Goal: Information Seeking & Learning: Learn about a topic

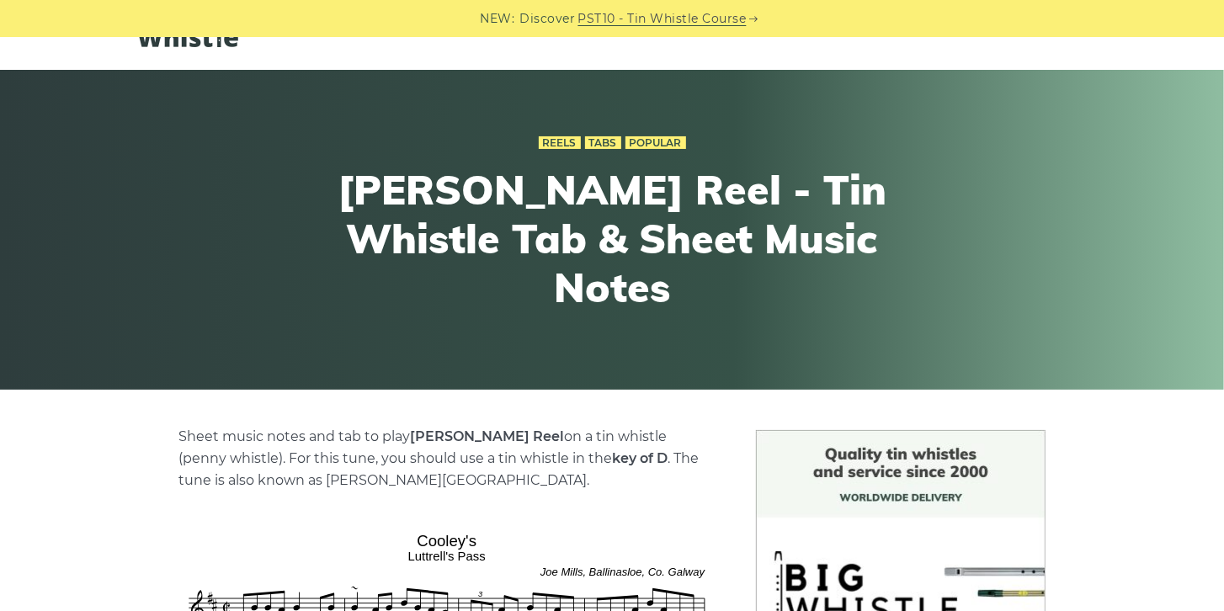
scroll to position [48, 0]
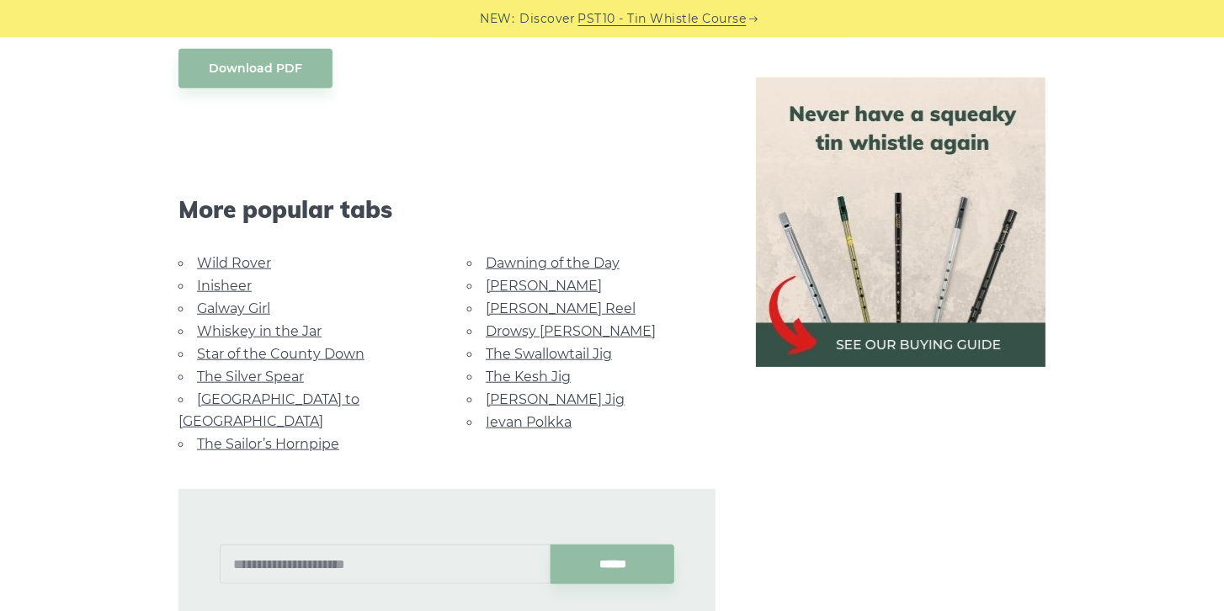
click at [301, 436] on link "The Sailor’s Hornpipe" at bounding box center [268, 444] width 142 height 16
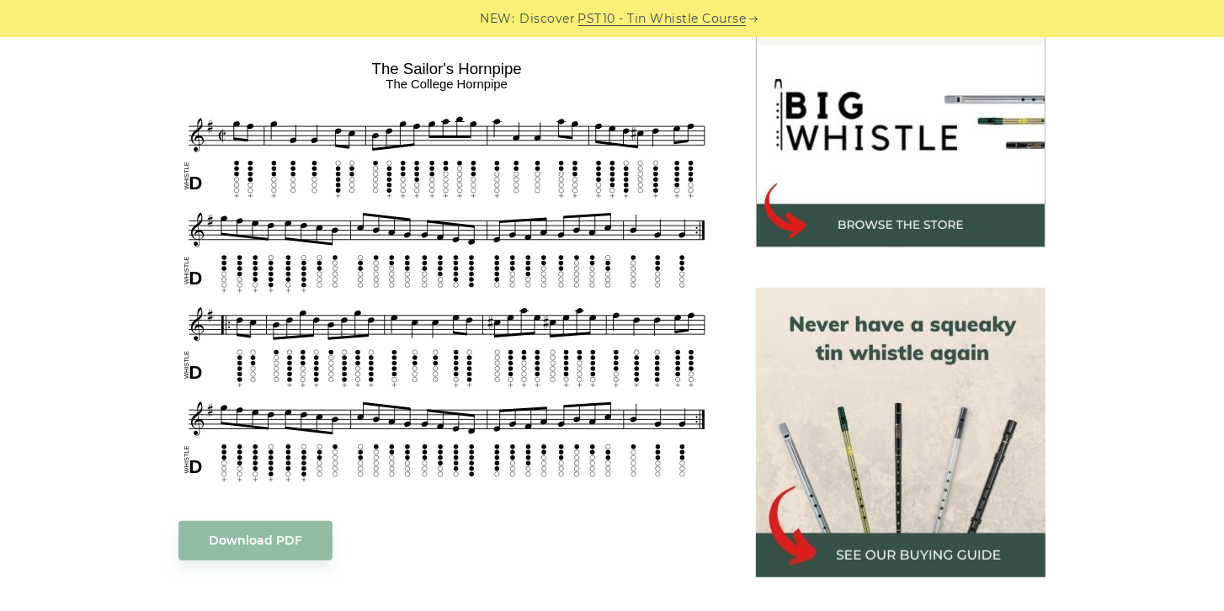
scroll to position [528, 0]
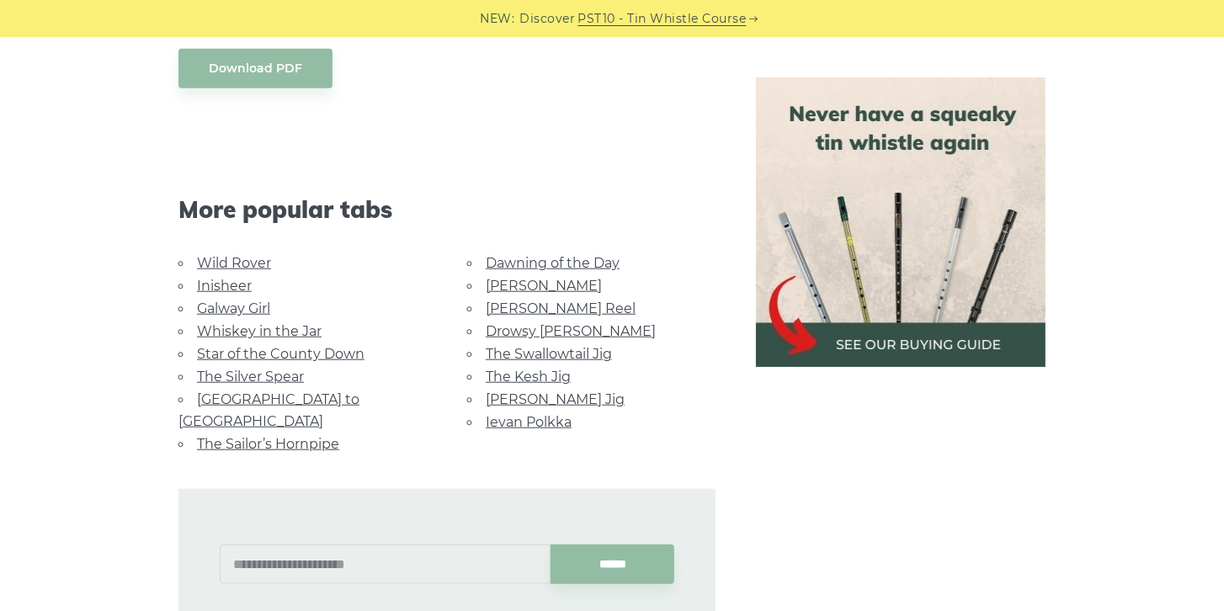
click at [289, 332] on link "Whiskey in the Jar" at bounding box center [259, 331] width 125 height 16
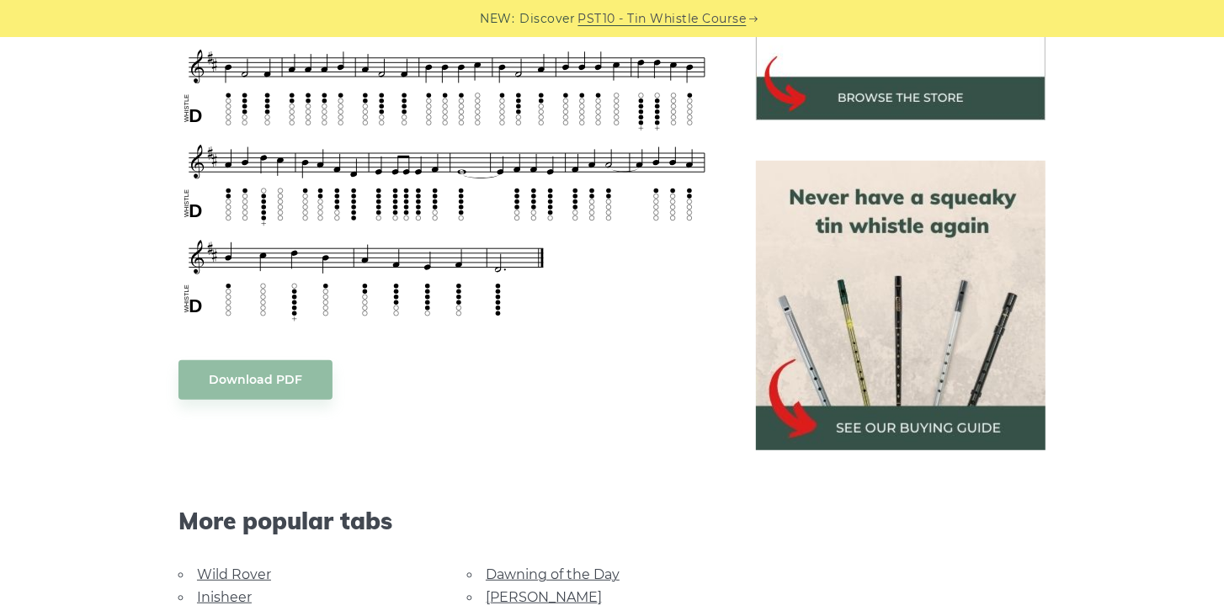
scroll to position [769, 0]
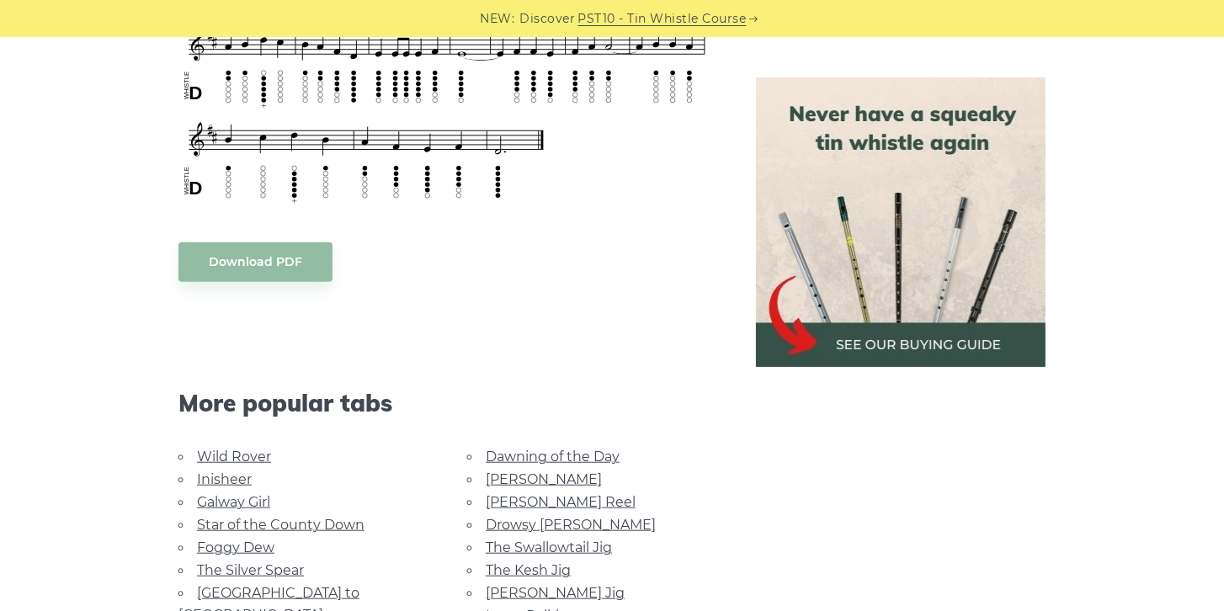
click at [245, 500] on link "Galway Girl" at bounding box center [233, 502] width 73 height 16
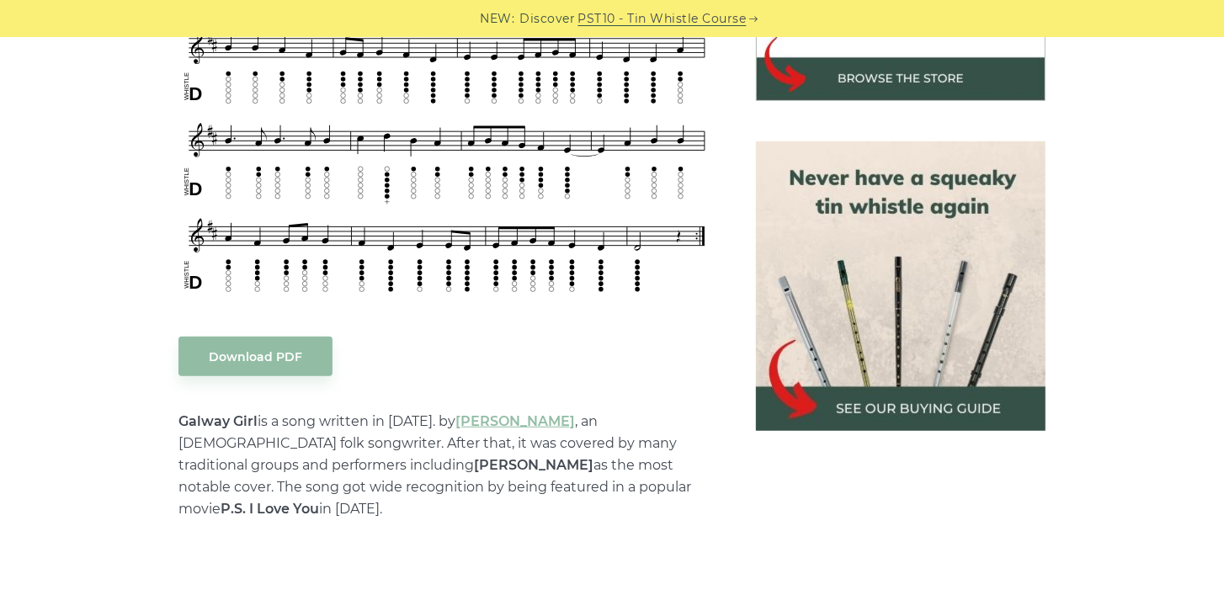
scroll to position [673, 0]
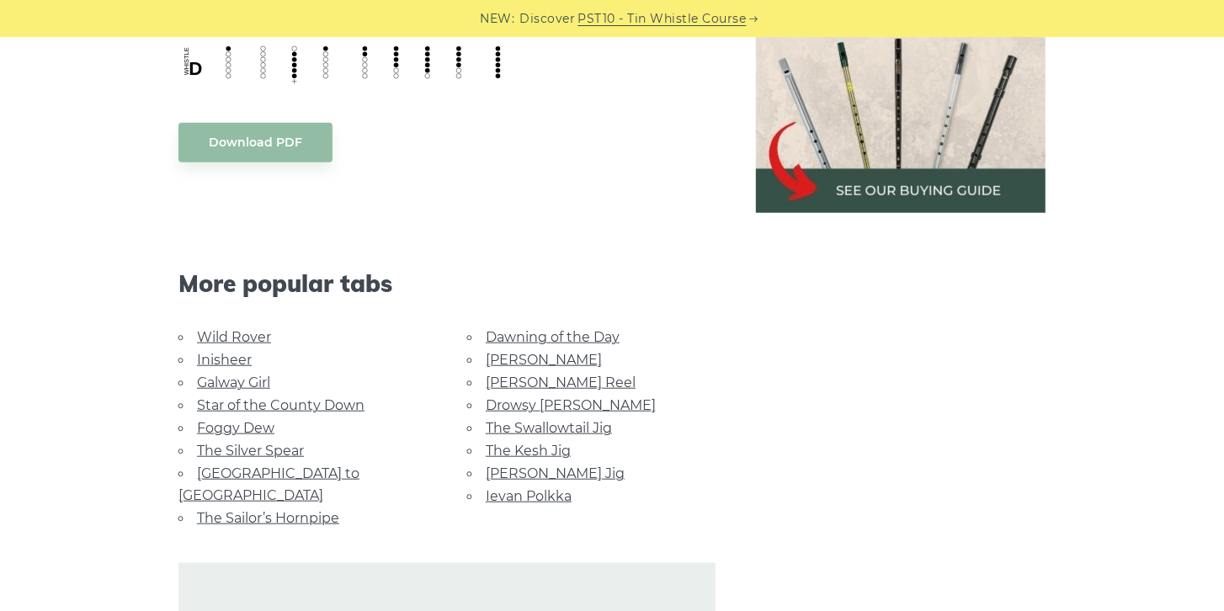
scroll to position [913, 0]
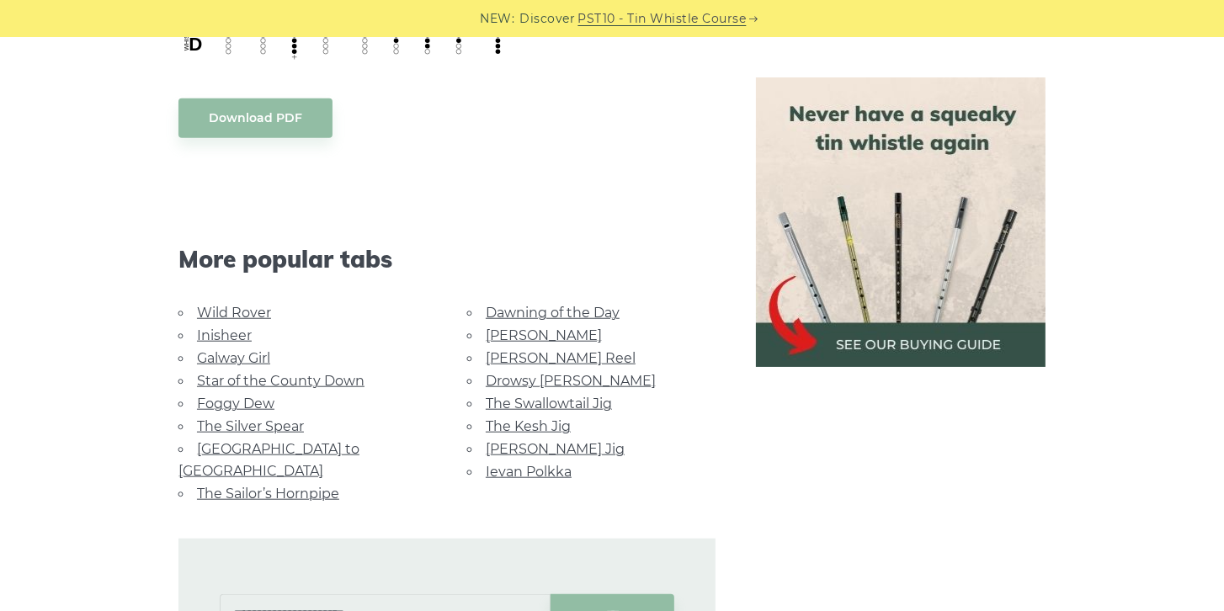
click at [539, 399] on link "The Swallowtail Jig" at bounding box center [549, 404] width 126 height 16
click at [540, 425] on link "The Kesh Jig" at bounding box center [528, 426] width 85 height 16
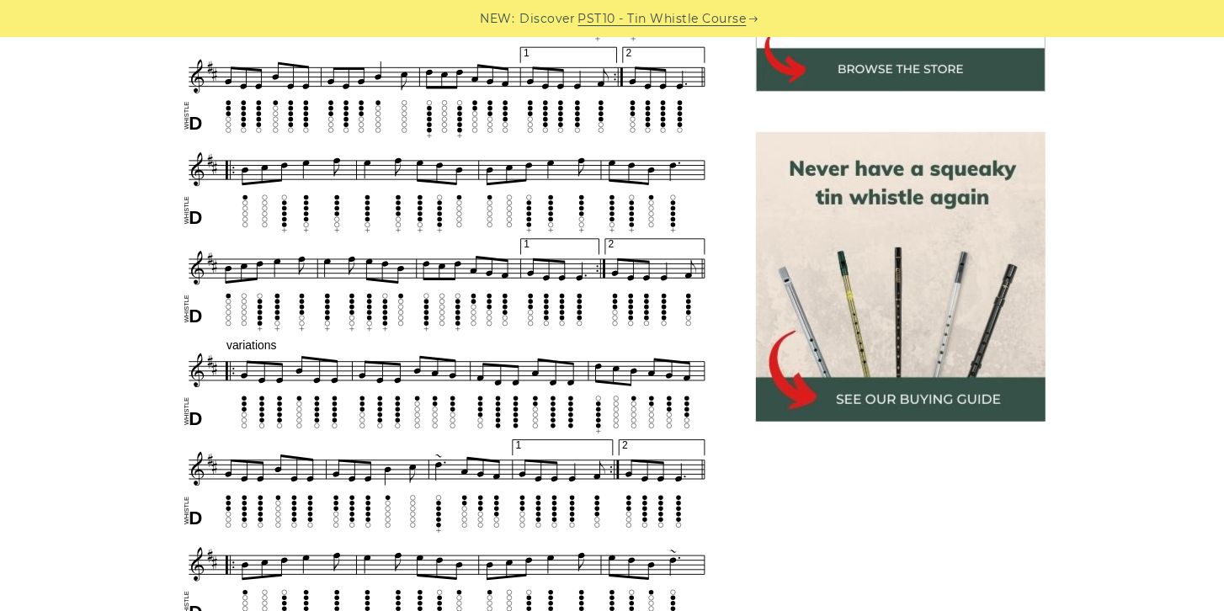
scroll to position [673, 0]
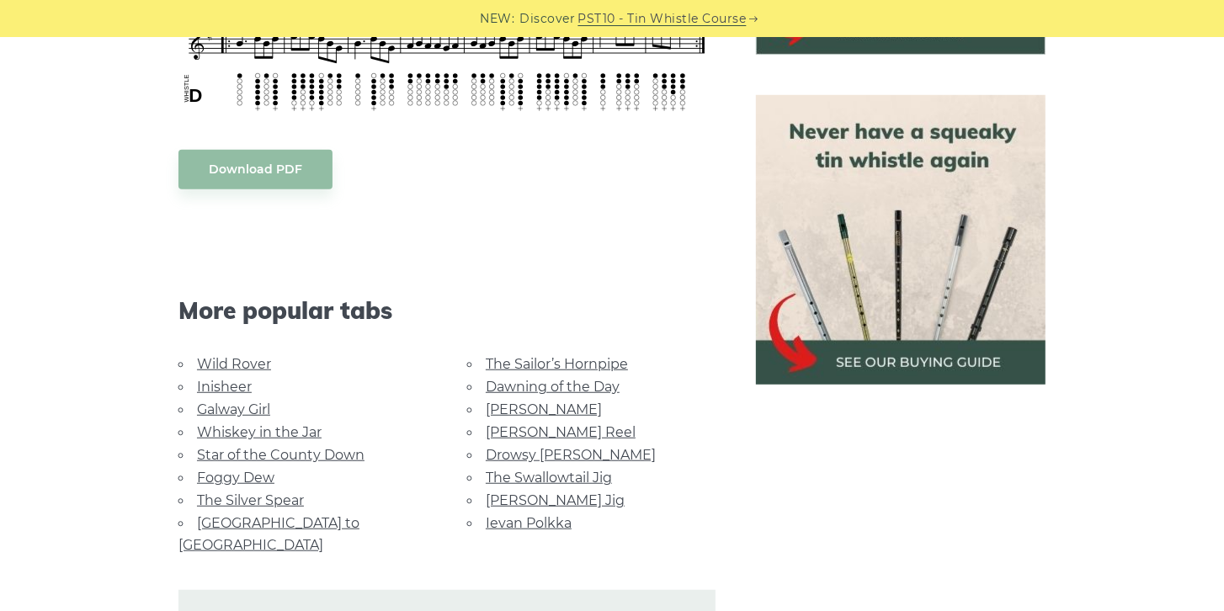
scroll to position [721, 0]
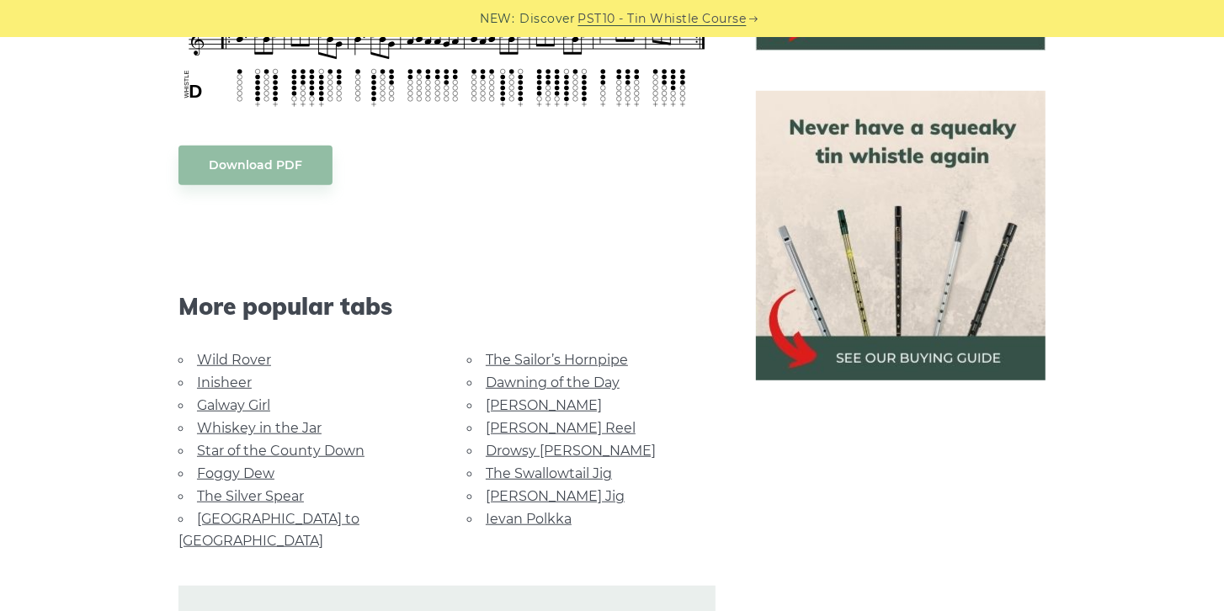
click at [542, 447] on link "Drowsy [PERSON_NAME]" at bounding box center [571, 451] width 170 height 16
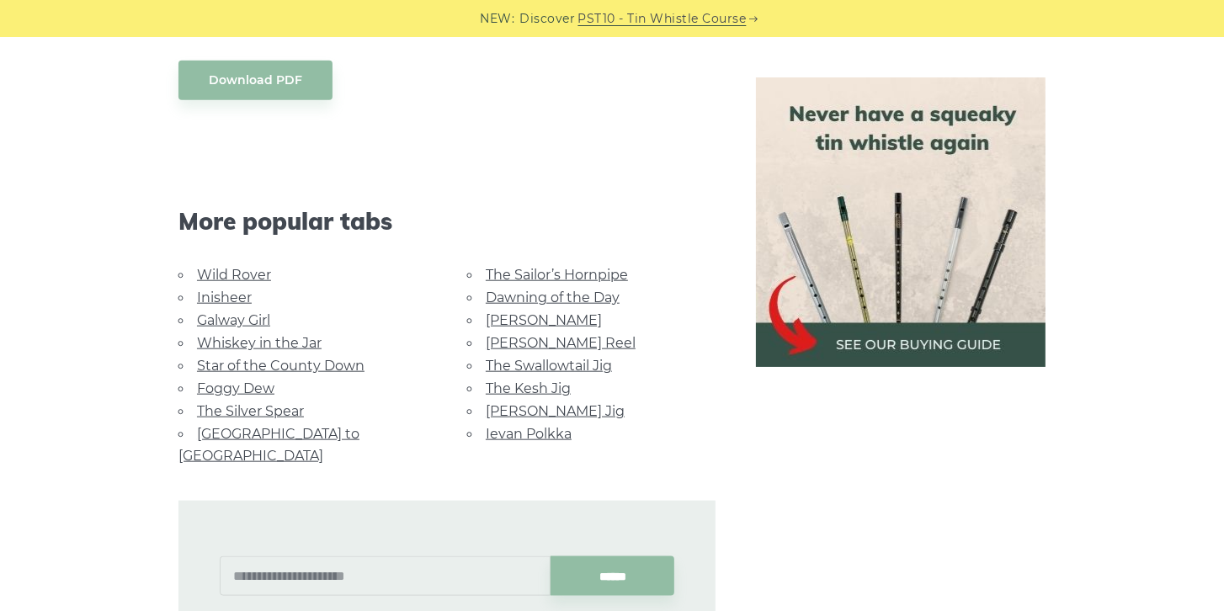
scroll to position [1106, 0]
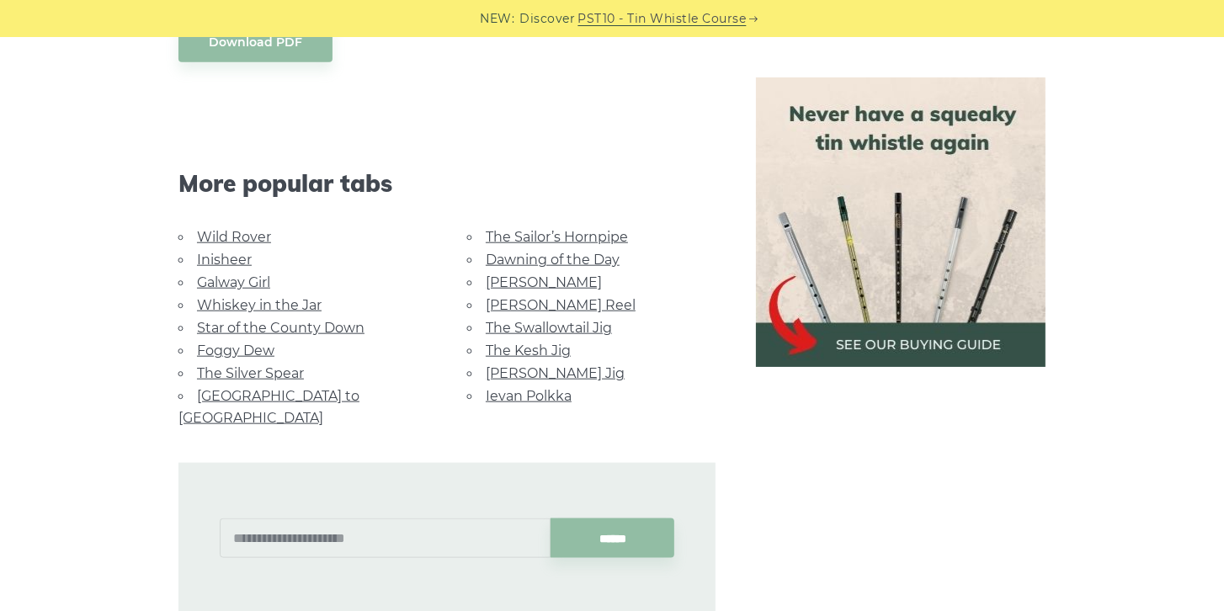
click at [307, 393] on link "[GEOGRAPHIC_DATA] to [GEOGRAPHIC_DATA]" at bounding box center [268, 407] width 181 height 38
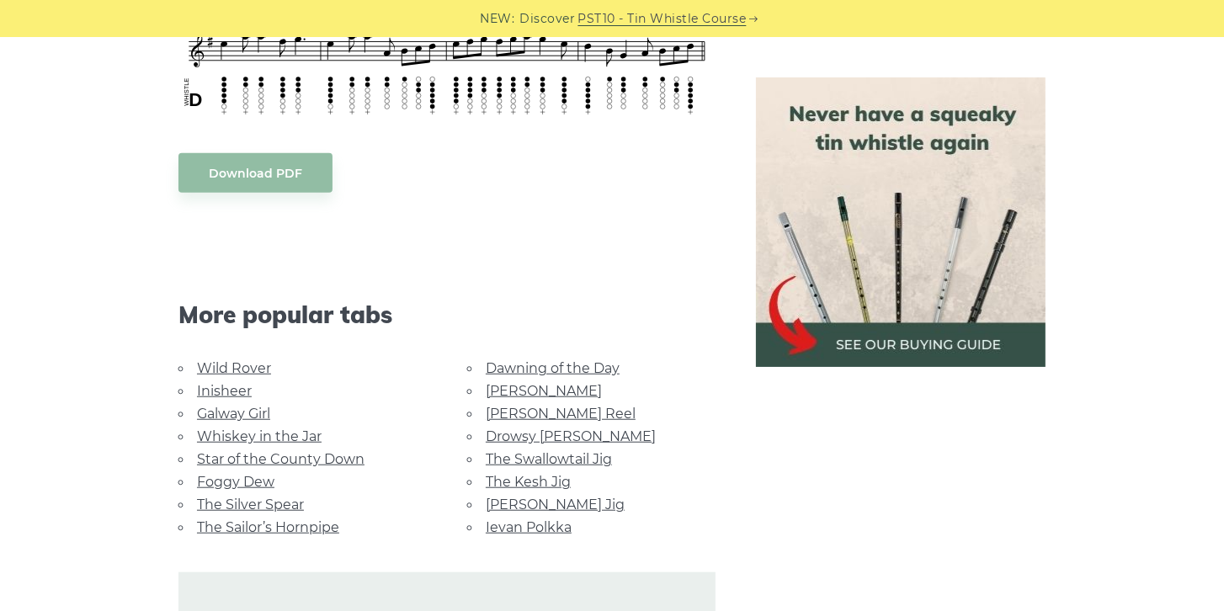
scroll to position [865, 0]
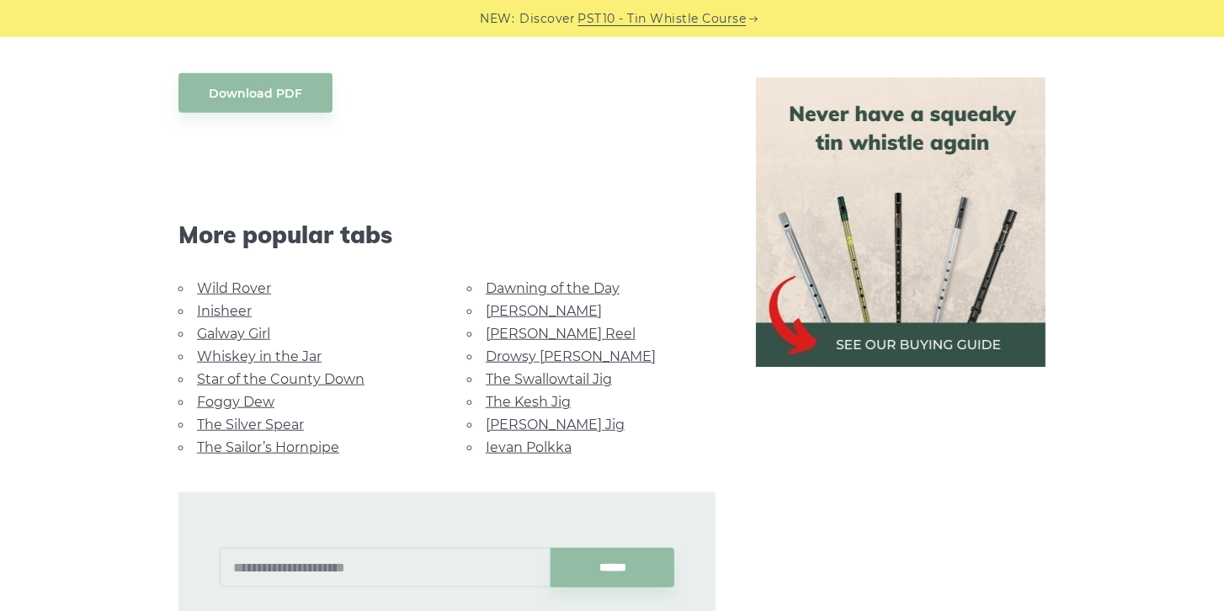
click at [520, 303] on link "[PERSON_NAME]" at bounding box center [544, 311] width 116 height 16
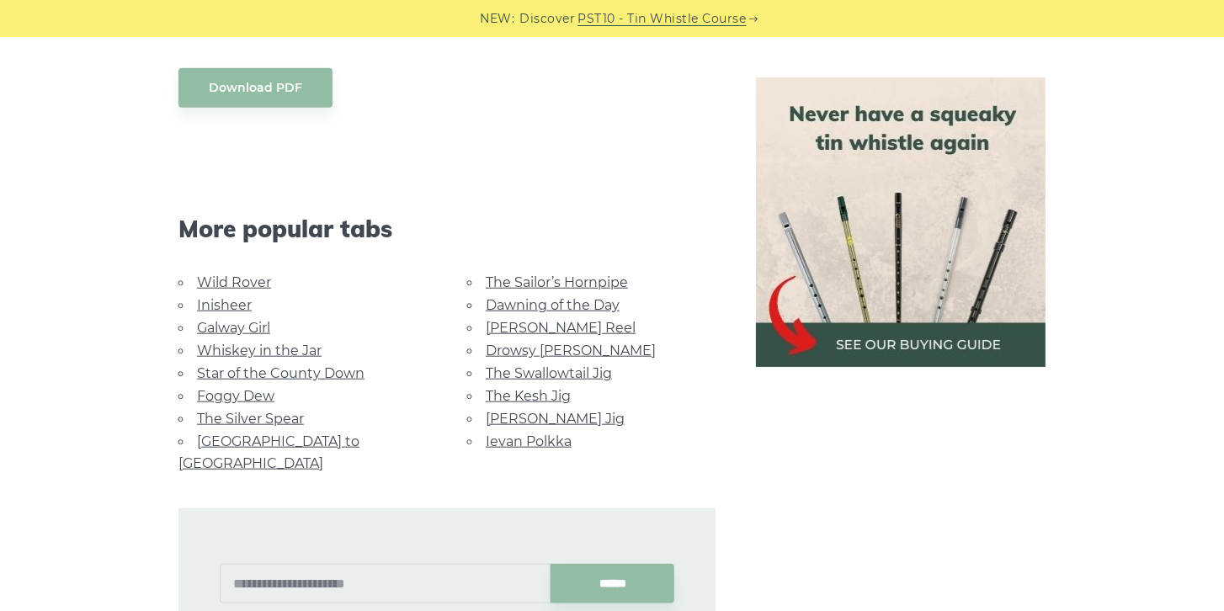
scroll to position [1058, 0]
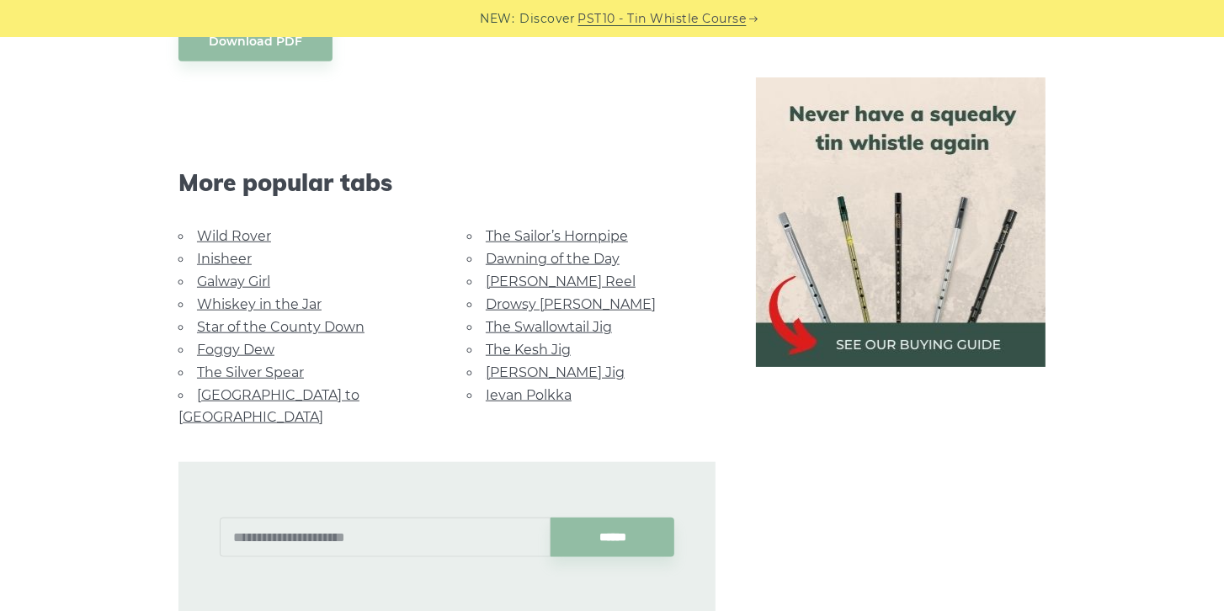
click at [534, 259] on link "Dawning of the Day" at bounding box center [553, 259] width 134 height 16
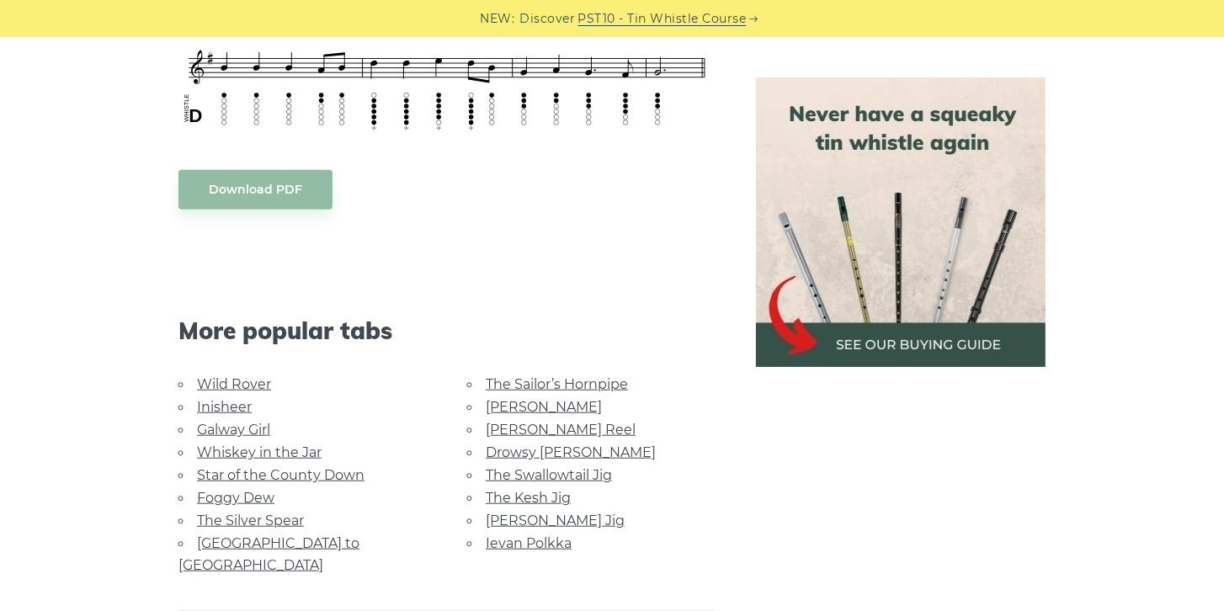
scroll to position [865, 0]
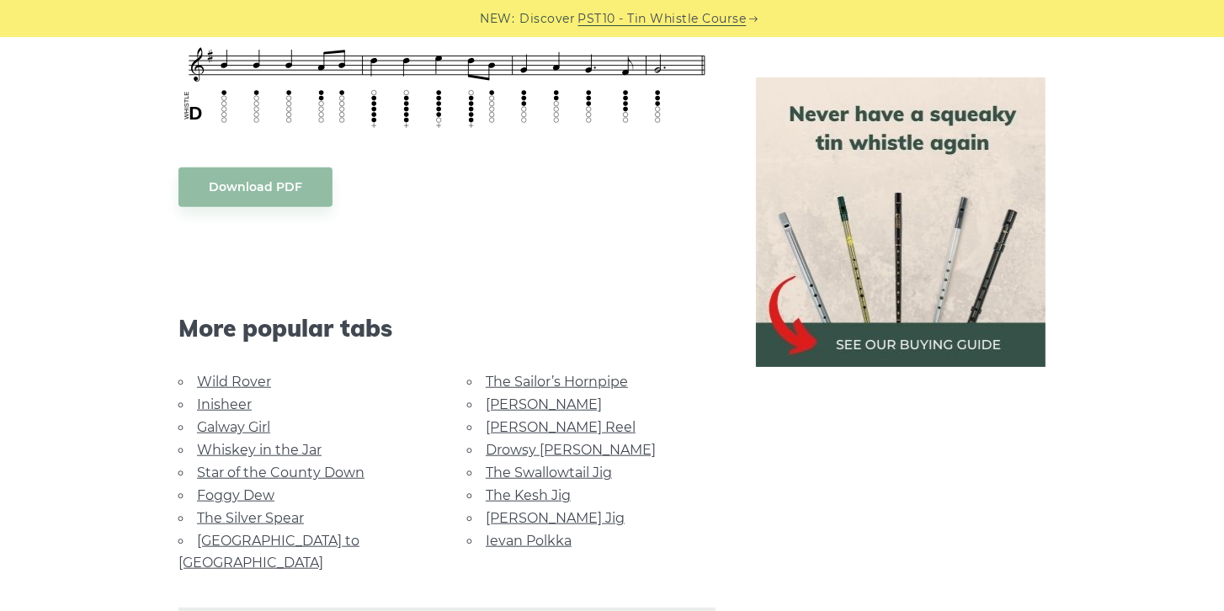
click at [269, 471] on link "Star of the County Down" at bounding box center [280, 473] width 167 height 16
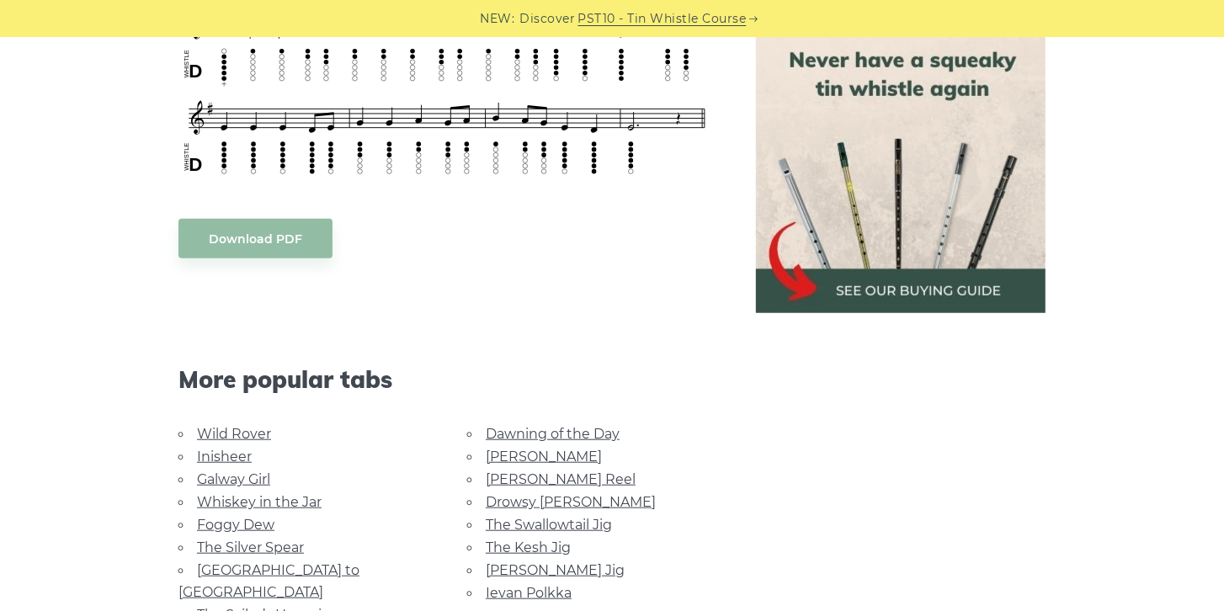
scroll to position [817, 0]
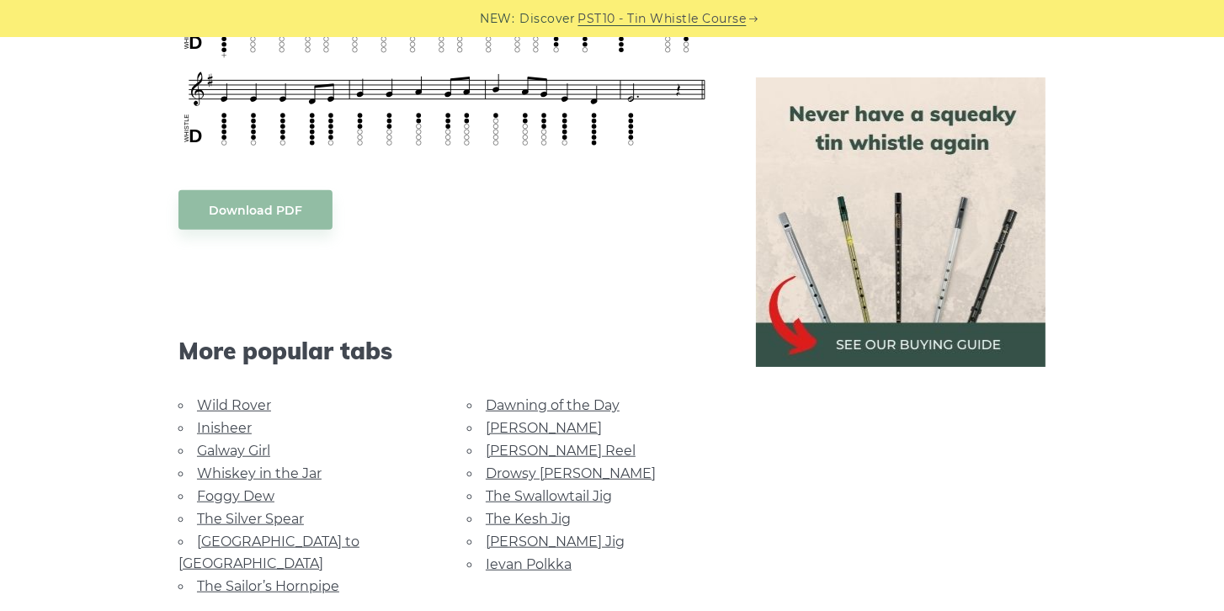
click at [542, 536] on link "[PERSON_NAME] Jig" at bounding box center [555, 542] width 139 height 16
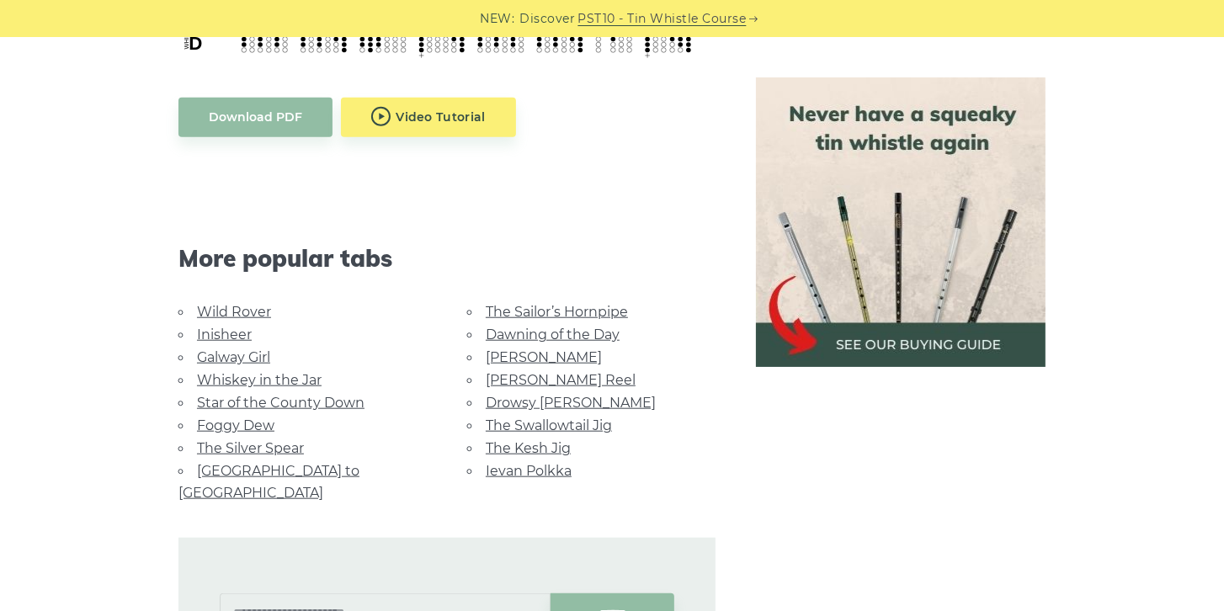
scroll to position [961, 0]
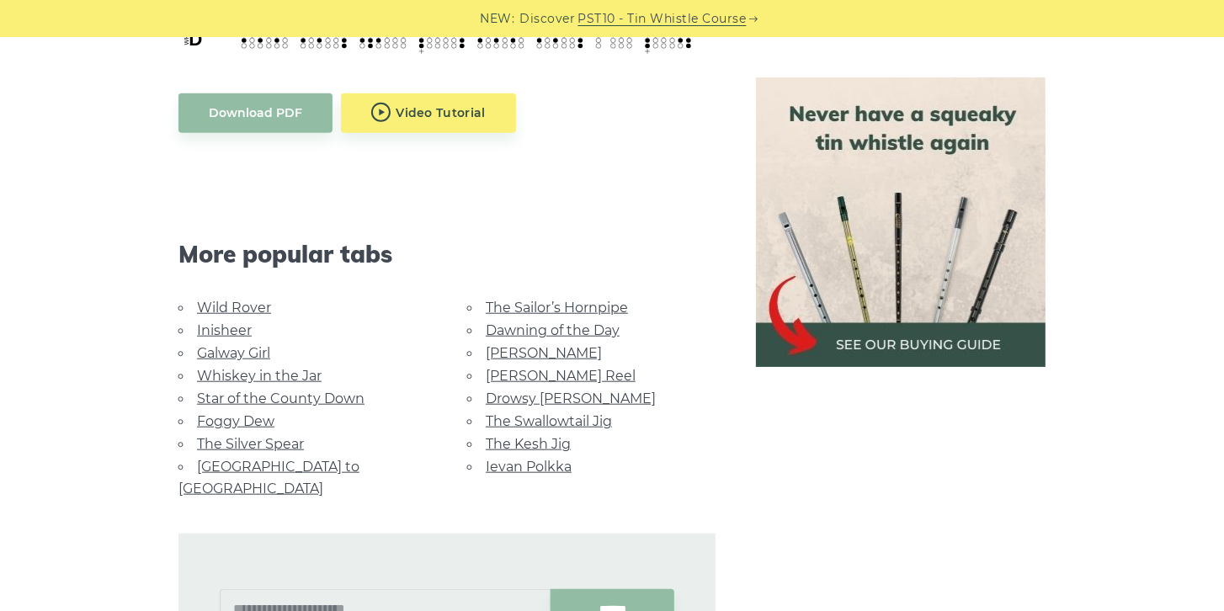
click at [274, 443] on link "The Silver Spear" at bounding box center [250, 444] width 107 height 16
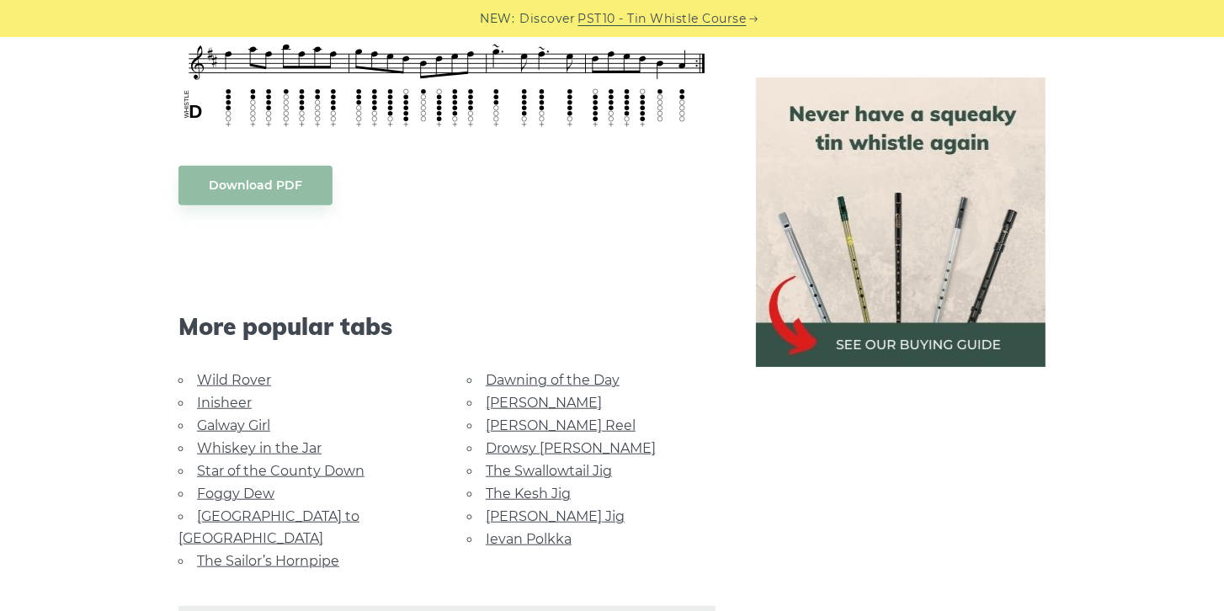
scroll to position [961, 0]
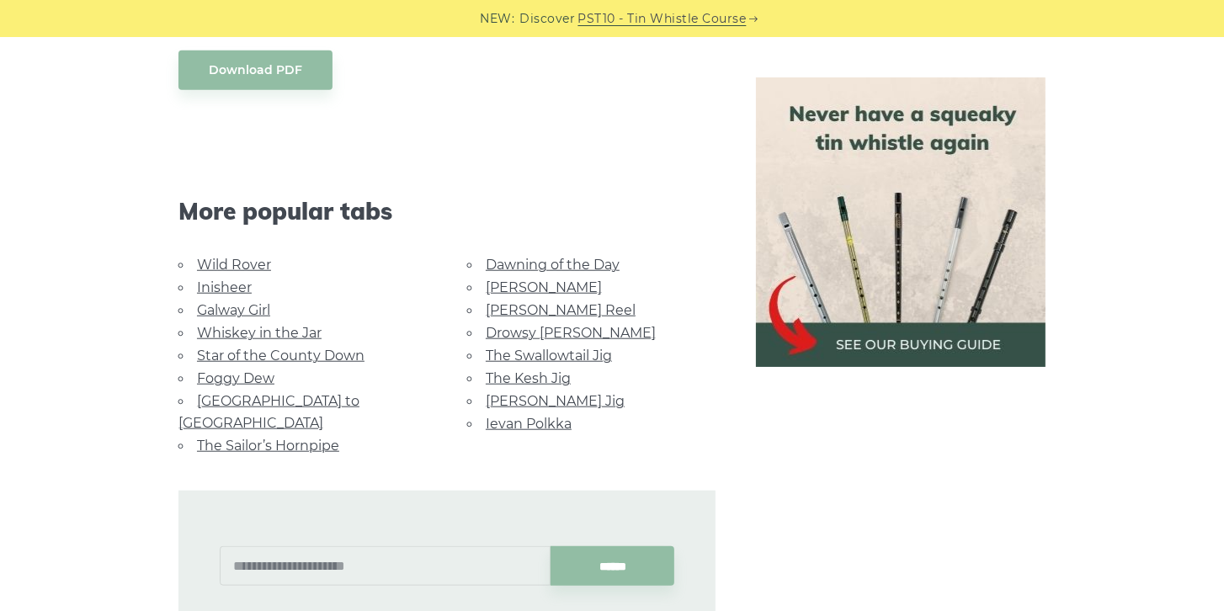
click at [528, 423] on link "Ievan Polkka" at bounding box center [529, 424] width 86 height 16
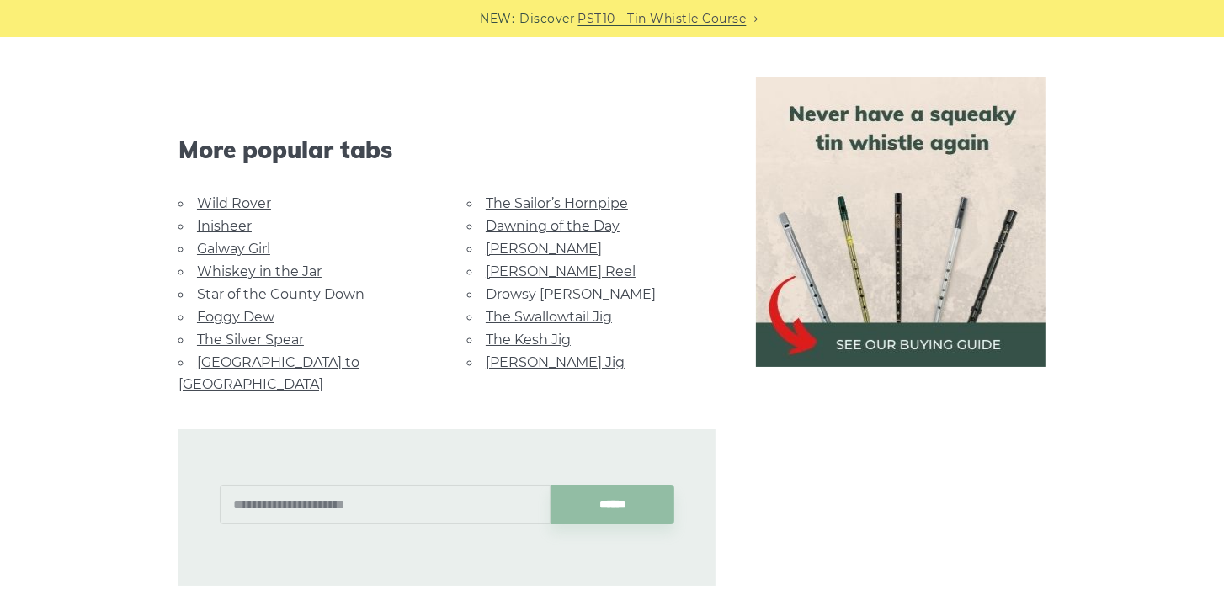
scroll to position [4006, 0]
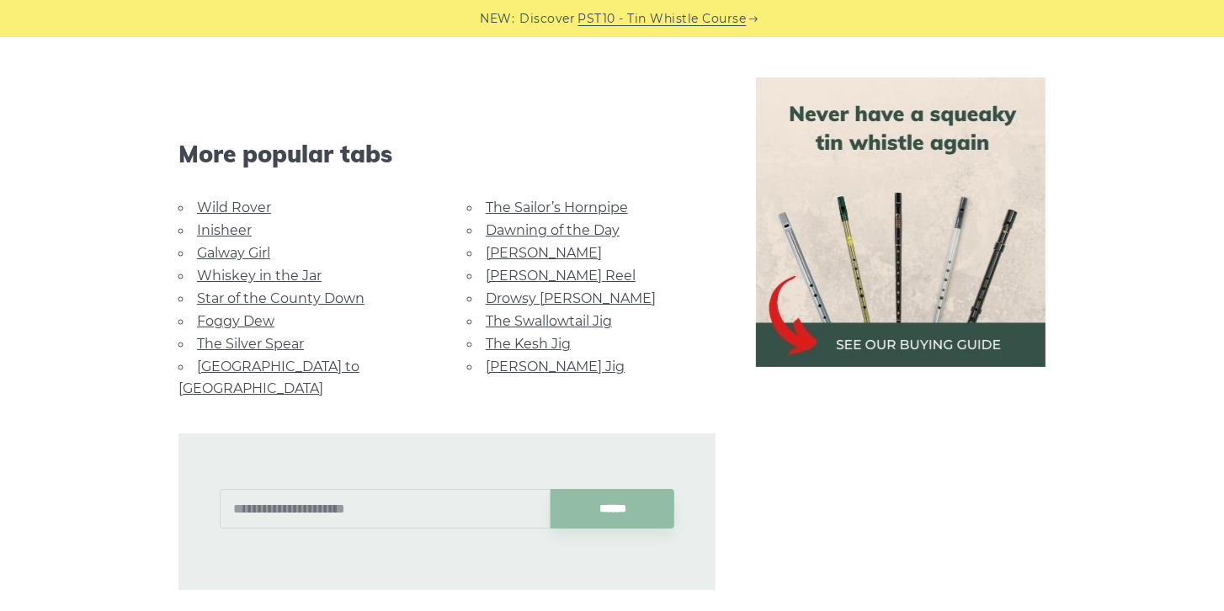
click at [519, 365] on link "[PERSON_NAME] Jig" at bounding box center [555, 366] width 139 height 16
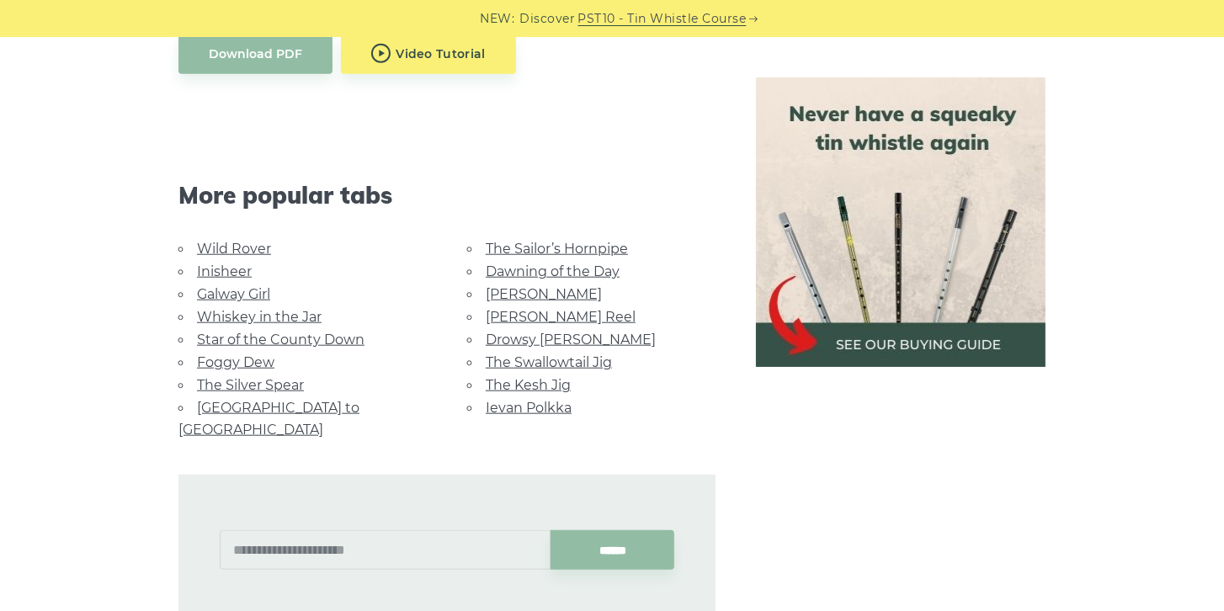
scroll to position [1058, 0]
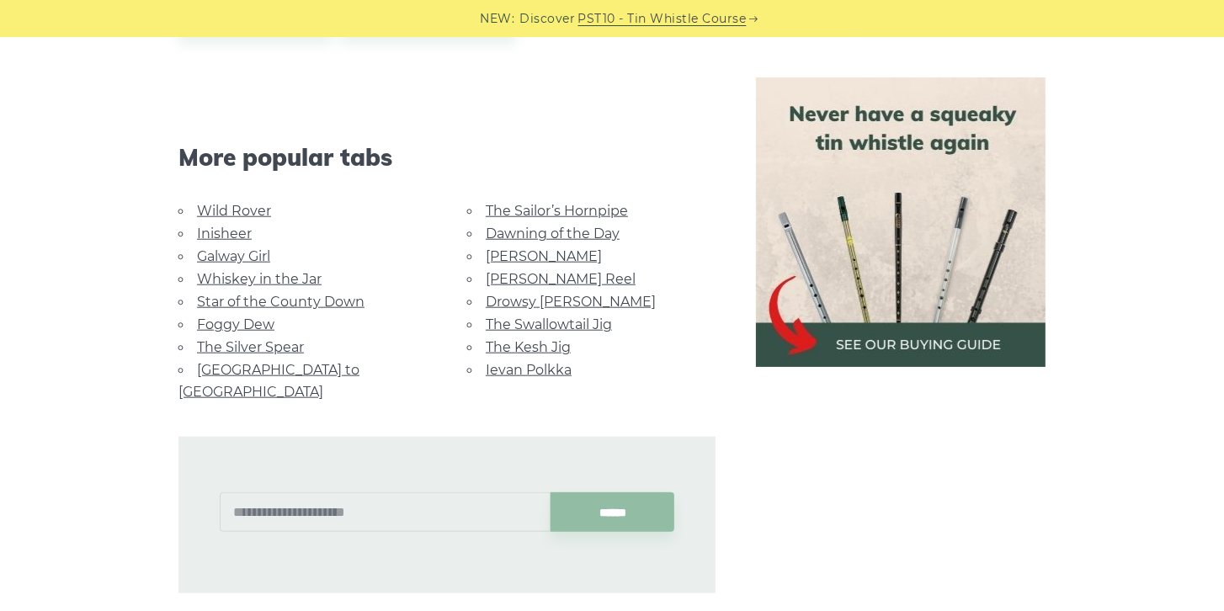
click at [538, 280] on link "[PERSON_NAME] Reel" at bounding box center [561, 279] width 150 height 16
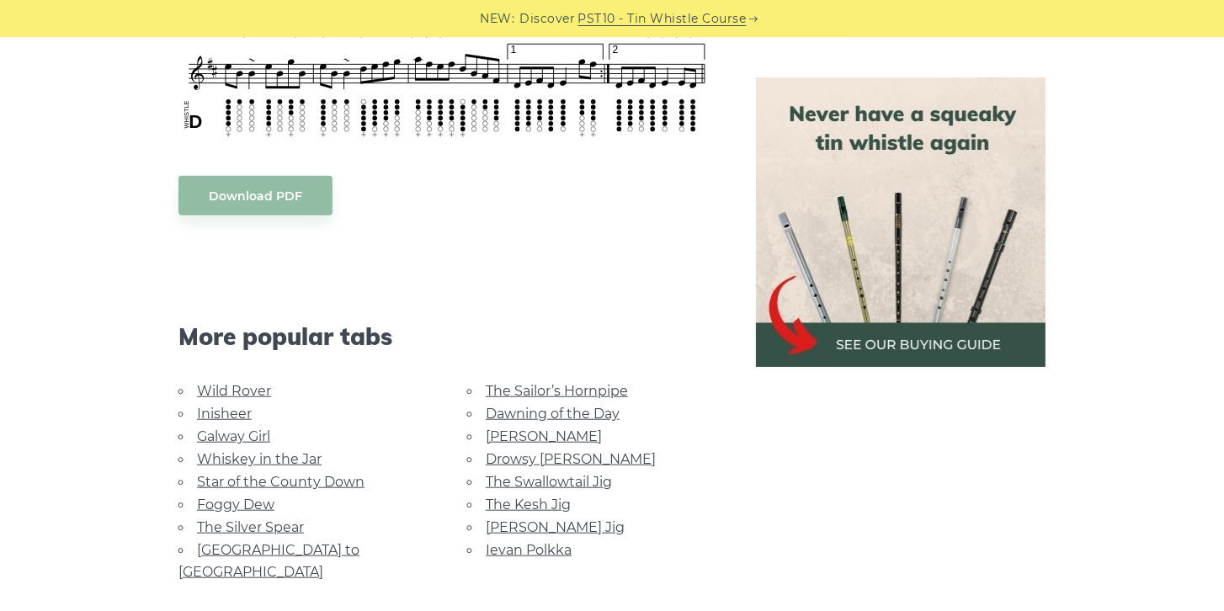
scroll to position [913, 0]
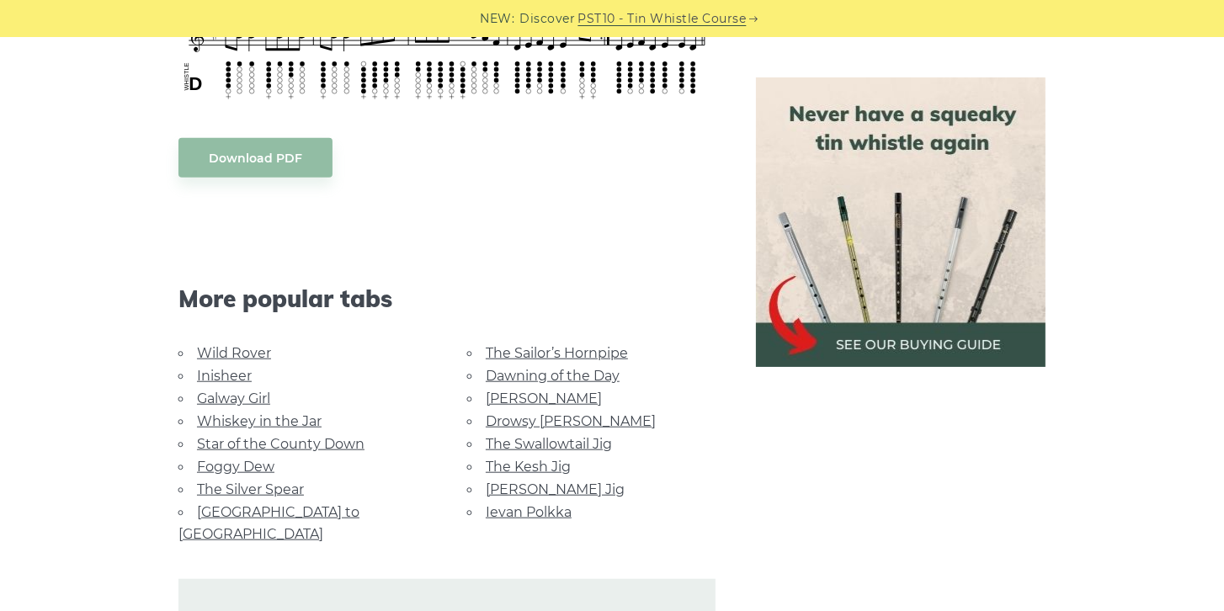
click at [544, 353] on link "The Sailor’s Hornpipe" at bounding box center [557, 353] width 142 height 16
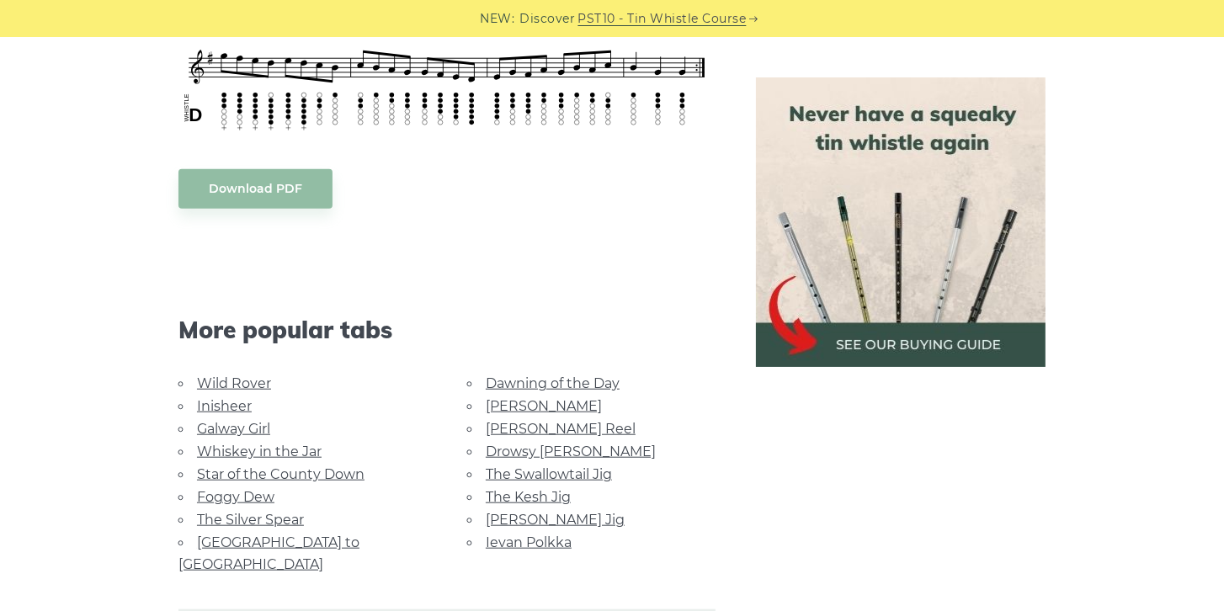
scroll to position [913, 0]
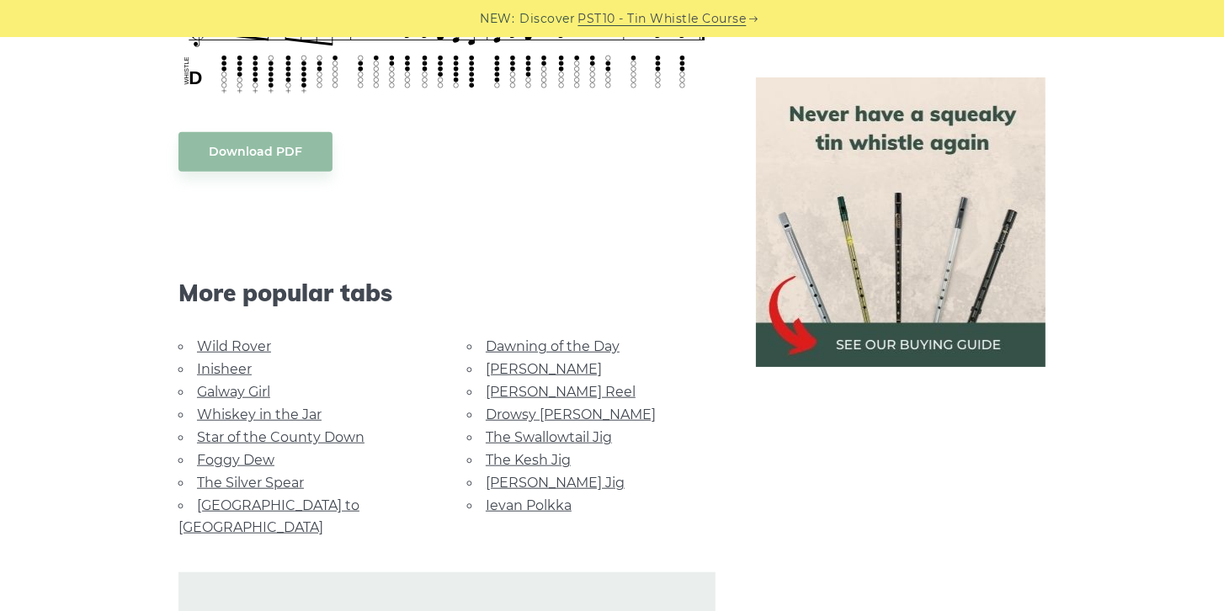
click at [522, 415] on link "Drowsy [PERSON_NAME]" at bounding box center [571, 414] width 170 height 16
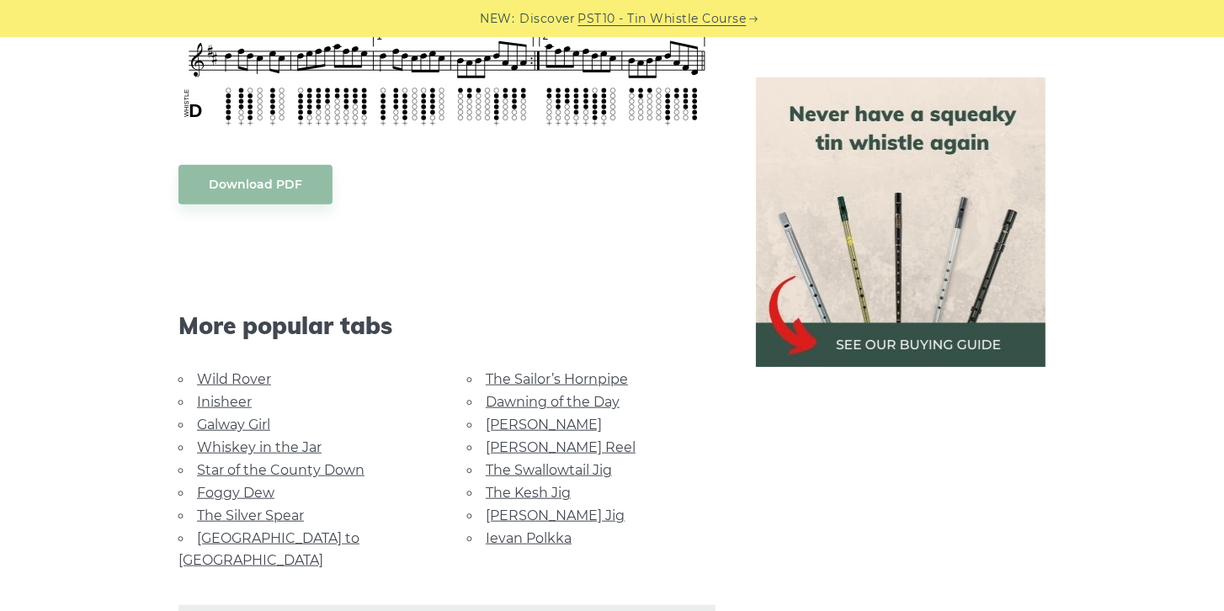
scroll to position [1010, 0]
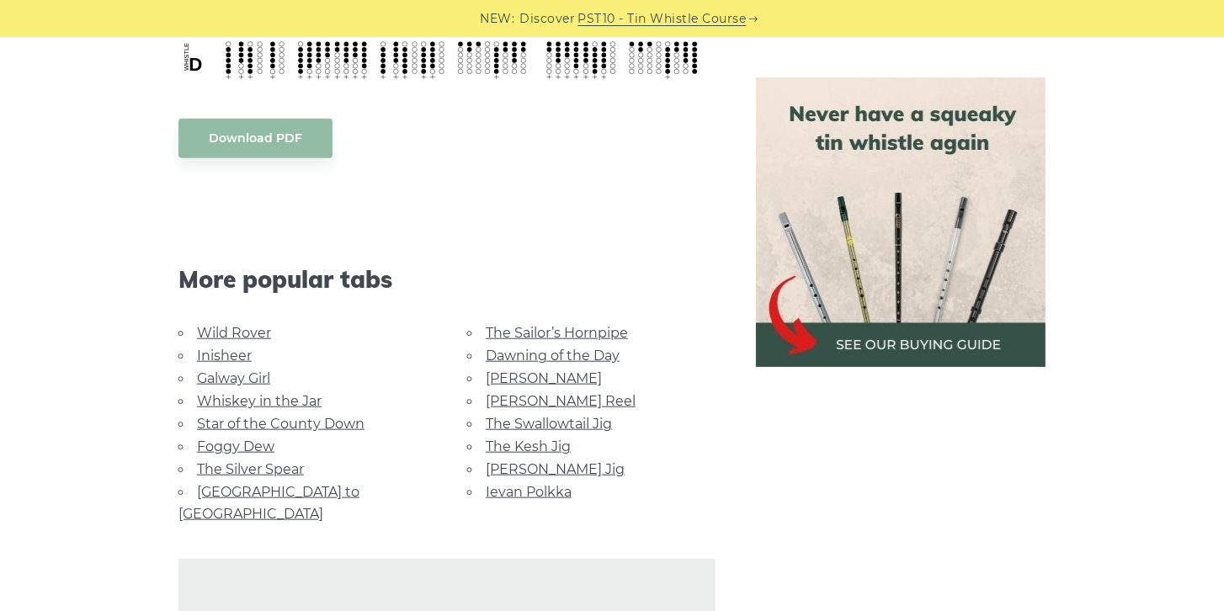
click at [543, 353] on link "Dawning of the Day" at bounding box center [553, 356] width 134 height 16
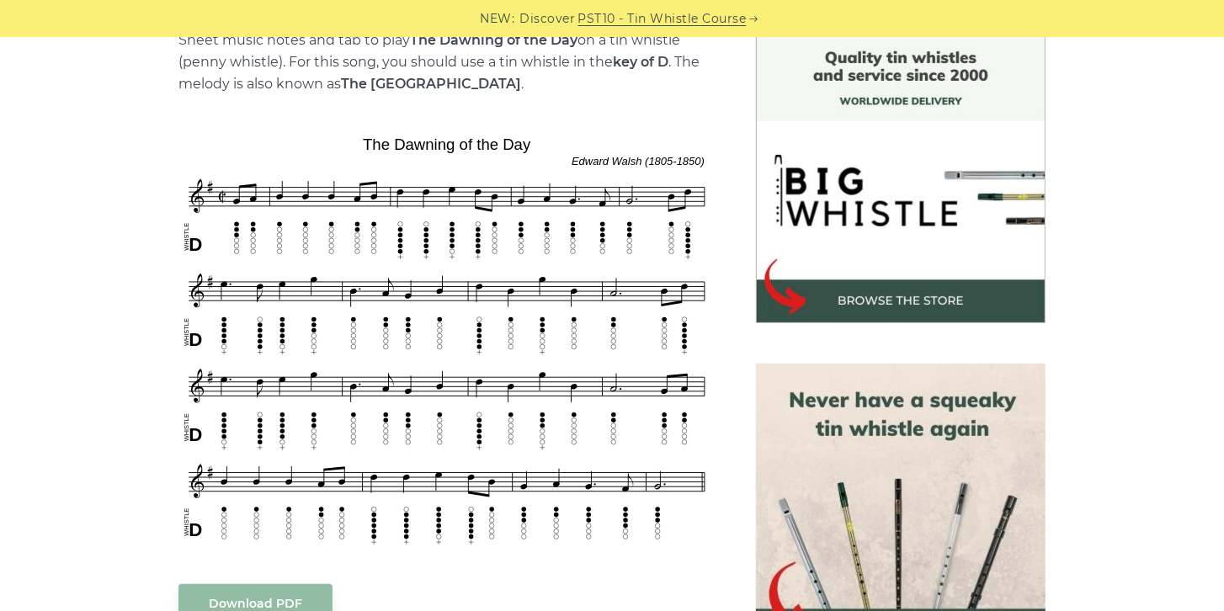
scroll to position [481, 0]
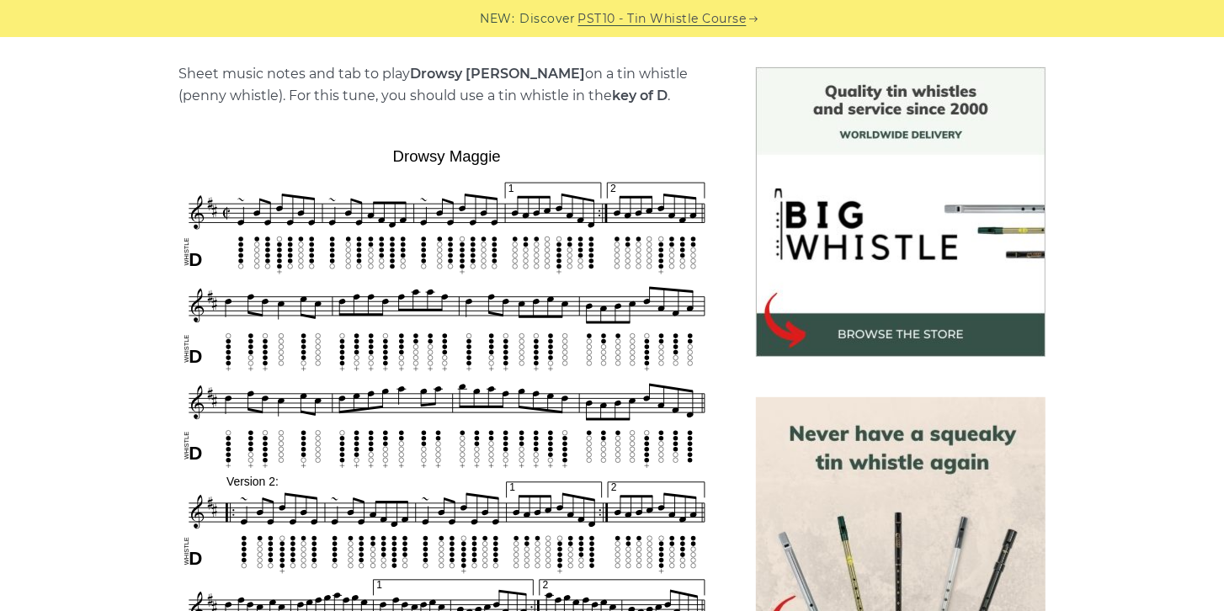
scroll to position [528, 0]
